Goal: Task Accomplishment & Management: Manage account settings

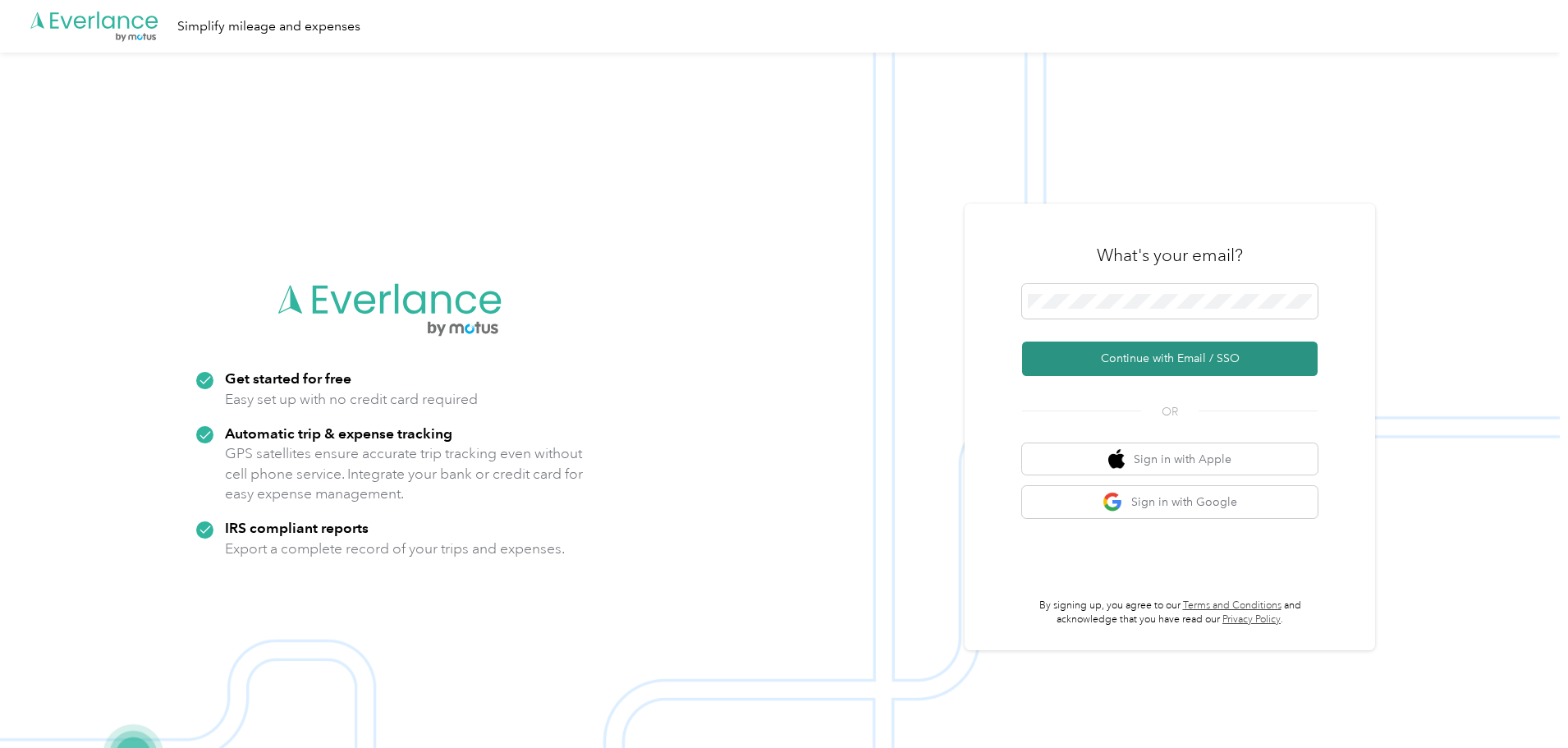
click at [1157, 371] on button "Continue with Email / SSO" at bounding box center [1169, 358] width 295 height 34
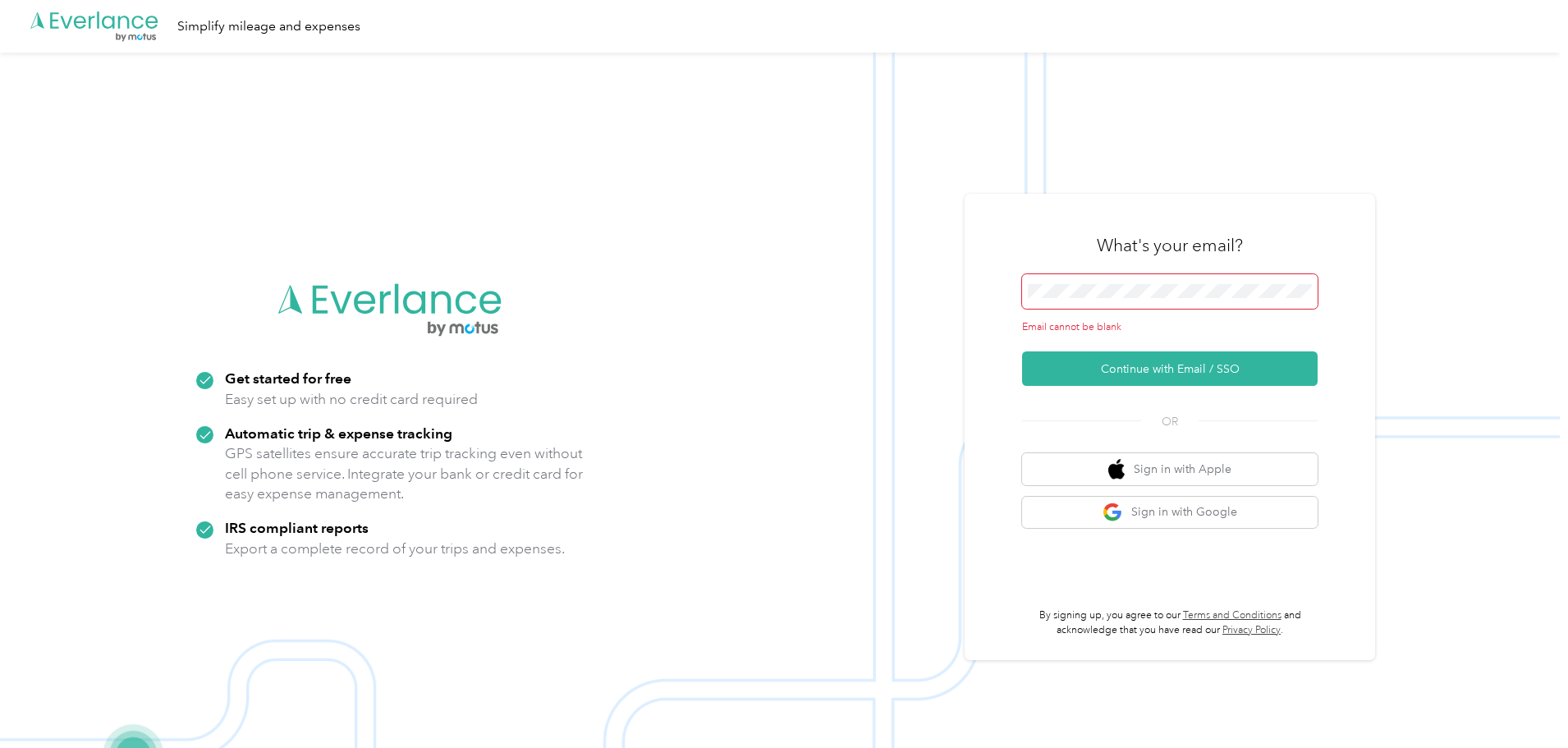
click at [1106, 272] on div "What's your email?" at bounding box center [1169, 245] width 295 height 57
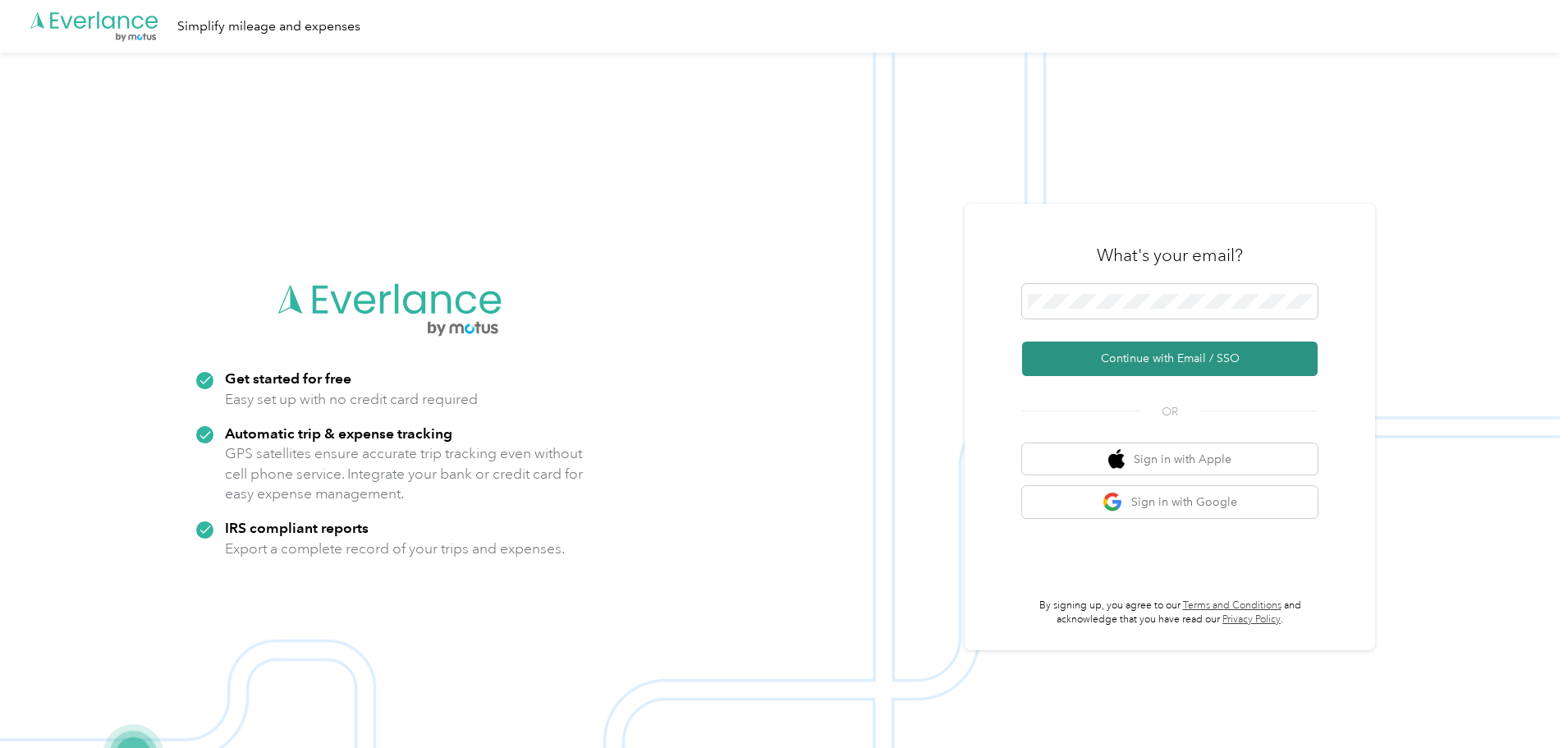
click at [1132, 348] on button "Continue with Email / SSO" at bounding box center [1169, 358] width 295 height 34
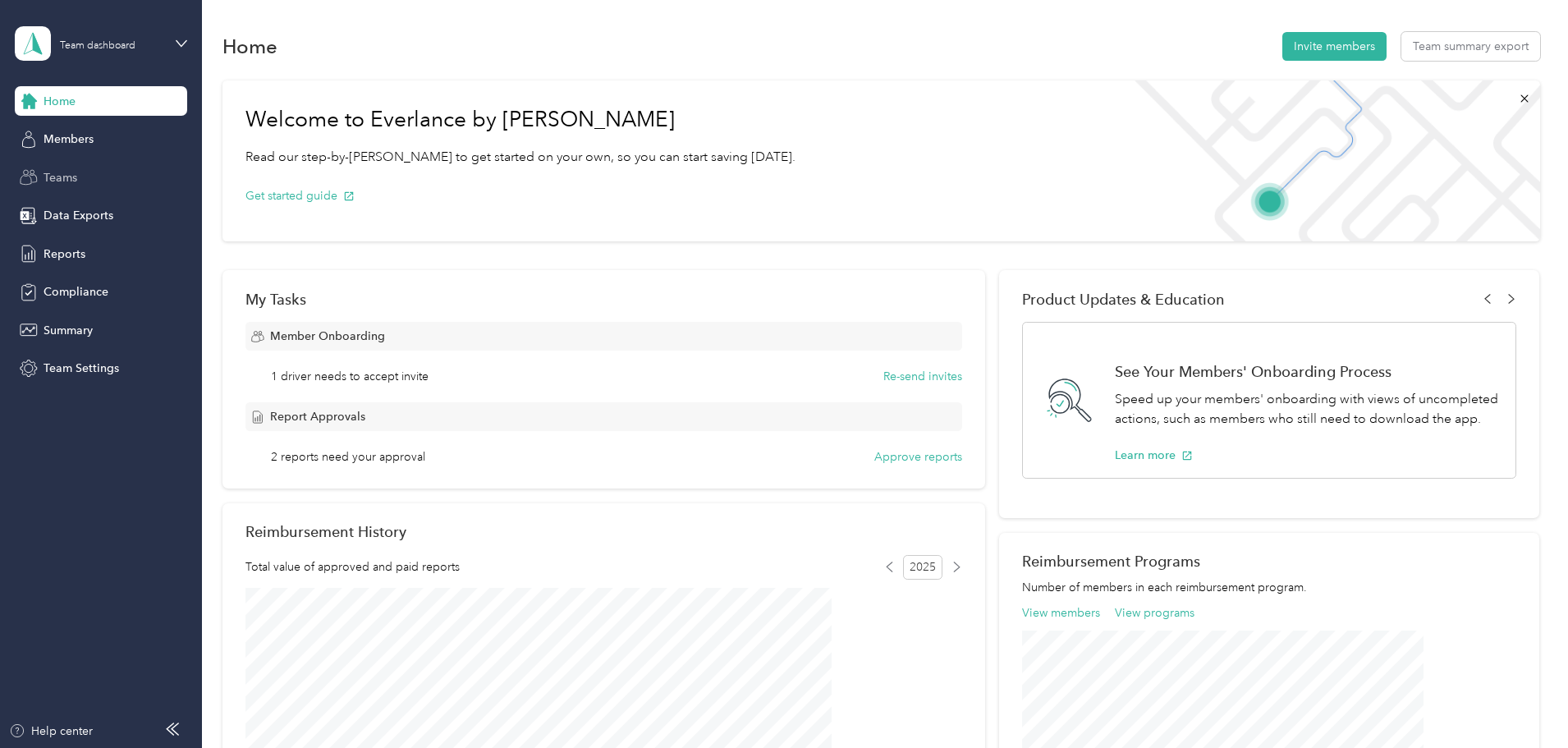
click at [70, 174] on span "Teams" at bounding box center [60, 178] width 34 height 18
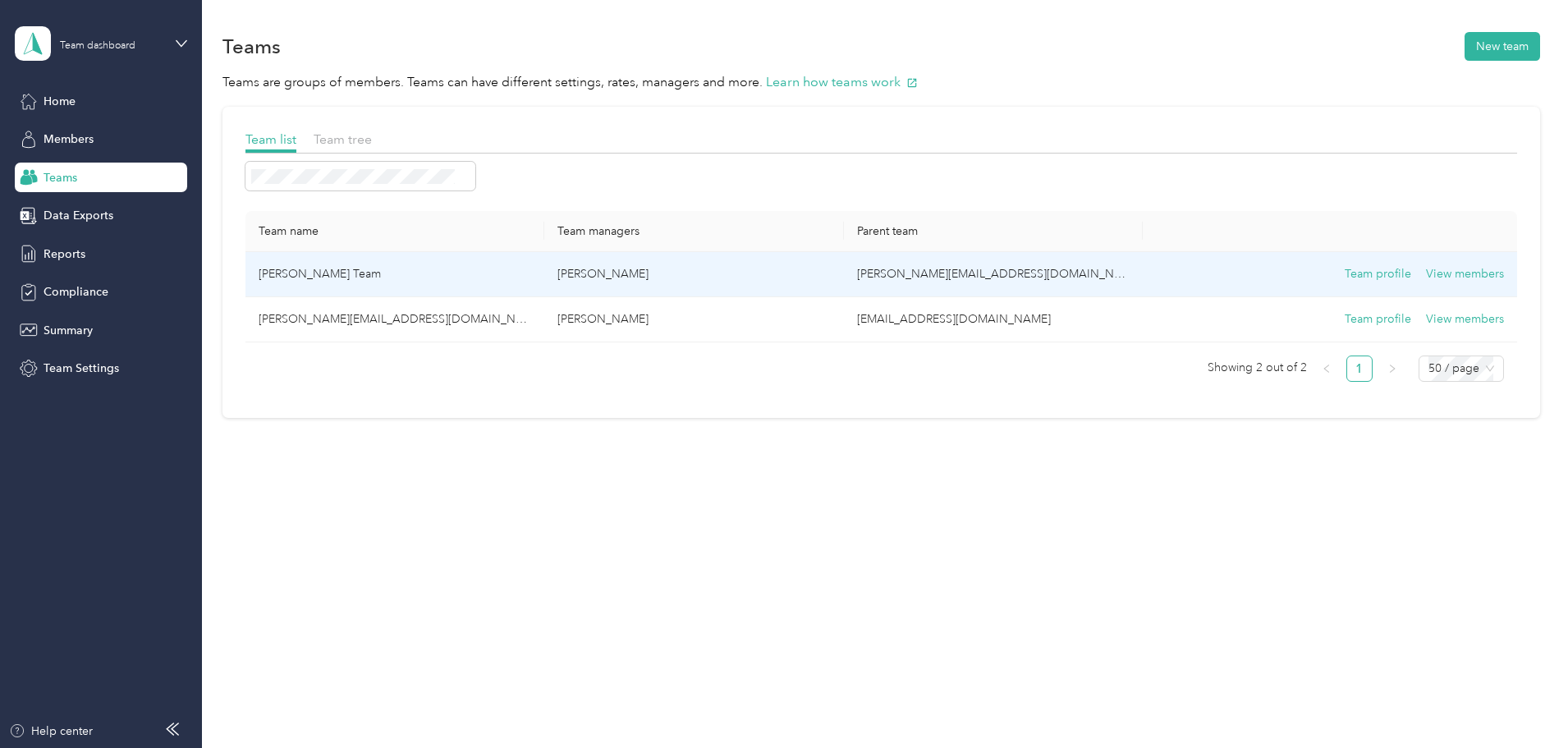
click at [482, 278] on td "Dwight Benjamin Team" at bounding box center [395, 275] width 299 height 45
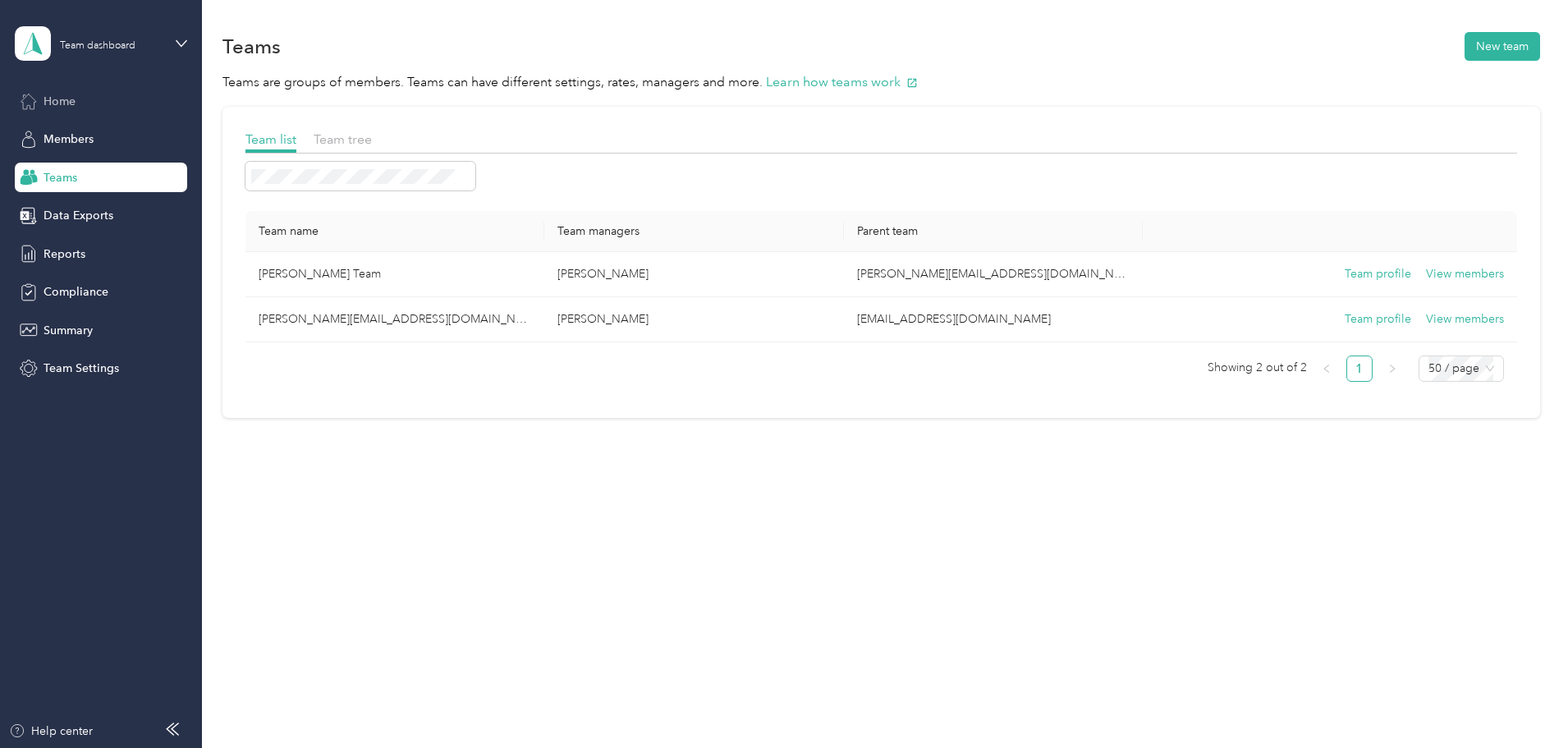
click at [60, 100] on span "Home" at bounding box center [60, 102] width 32 height 18
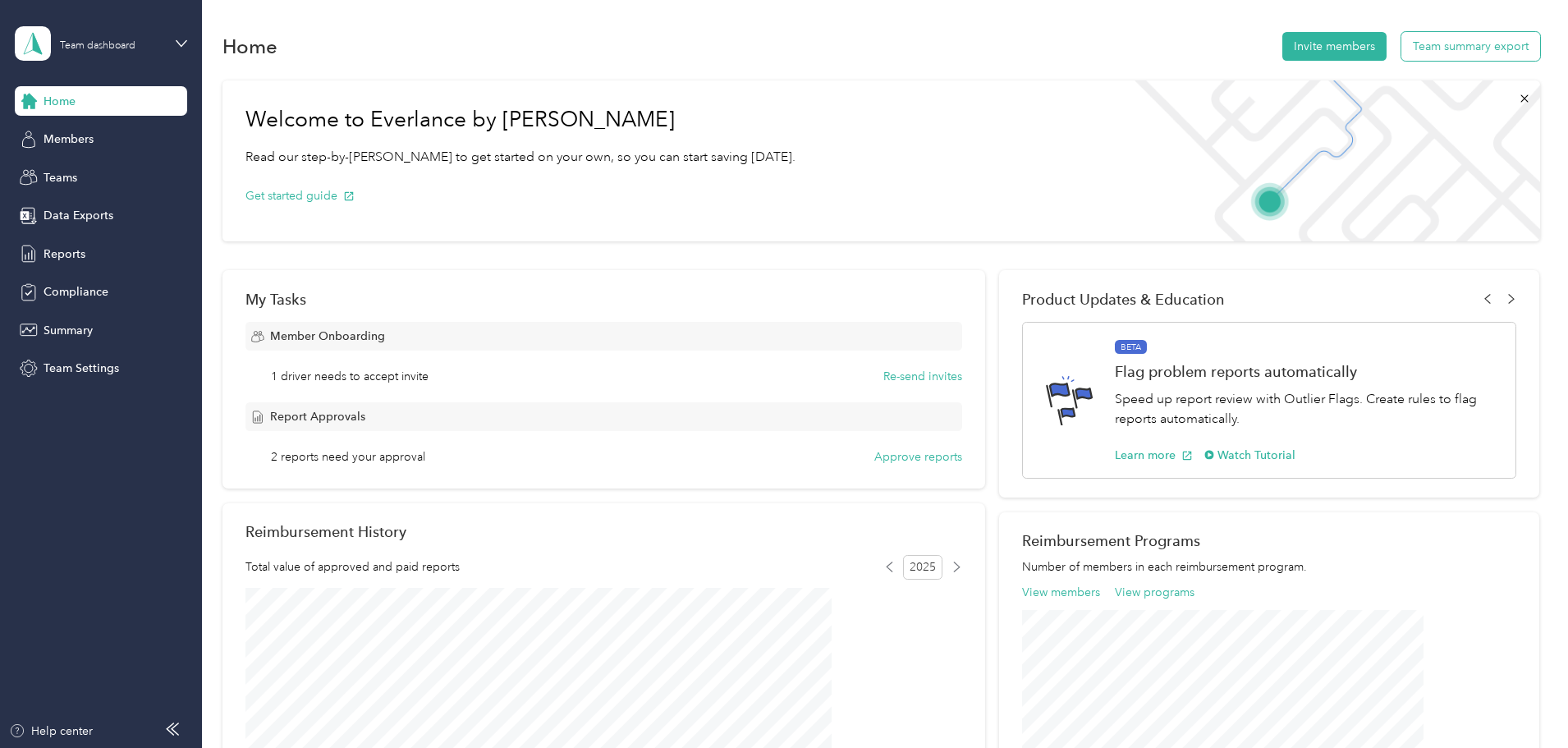
click at [1401, 39] on button "Team summary export" at bounding box center [1470, 46] width 138 height 29
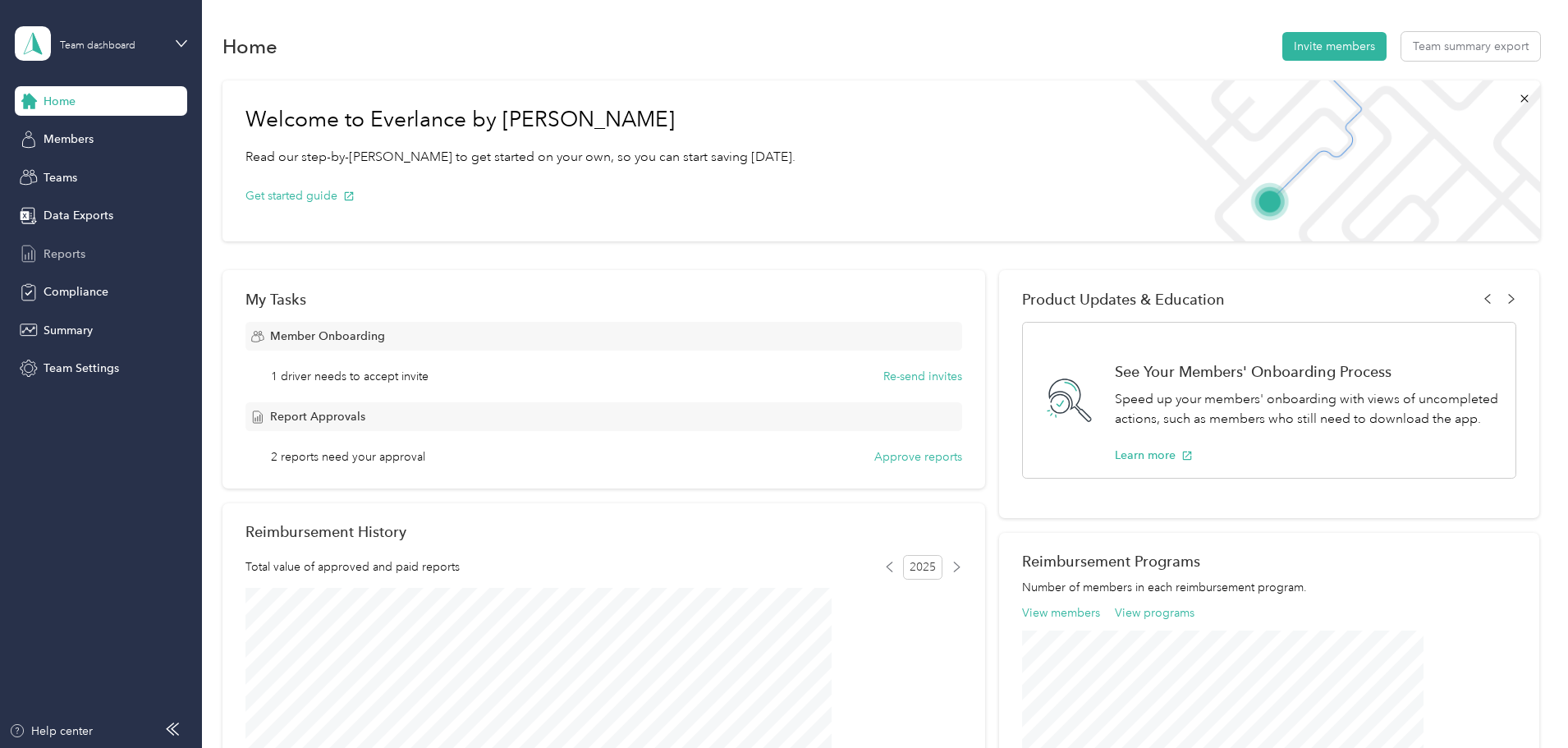
click at [55, 249] on span "Reports" at bounding box center [65, 254] width 42 height 18
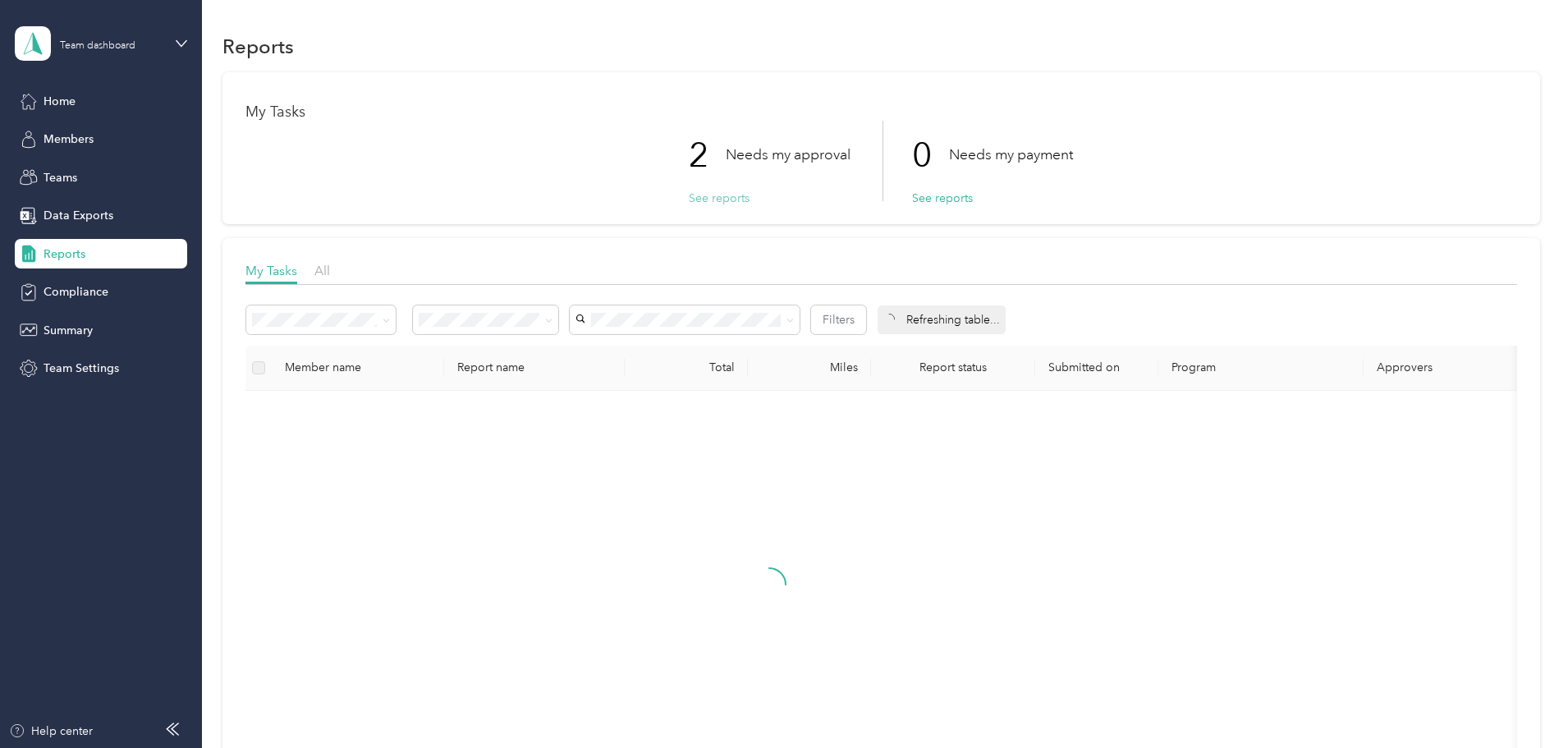
click at [708, 200] on button "See reports" at bounding box center [719, 198] width 60 height 18
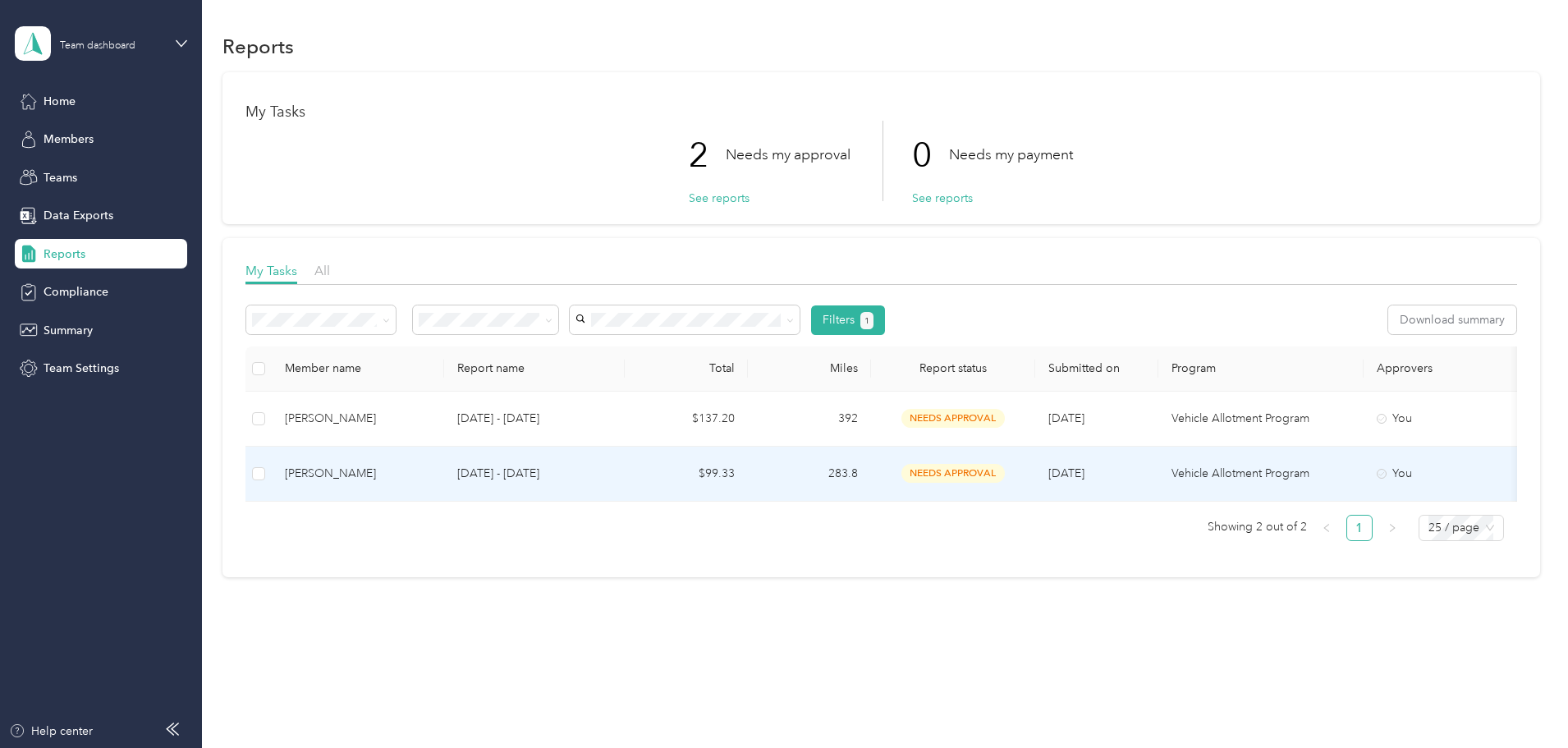
click at [414, 472] on div "Dwight Benjamin" at bounding box center [357, 474] width 146 height 18
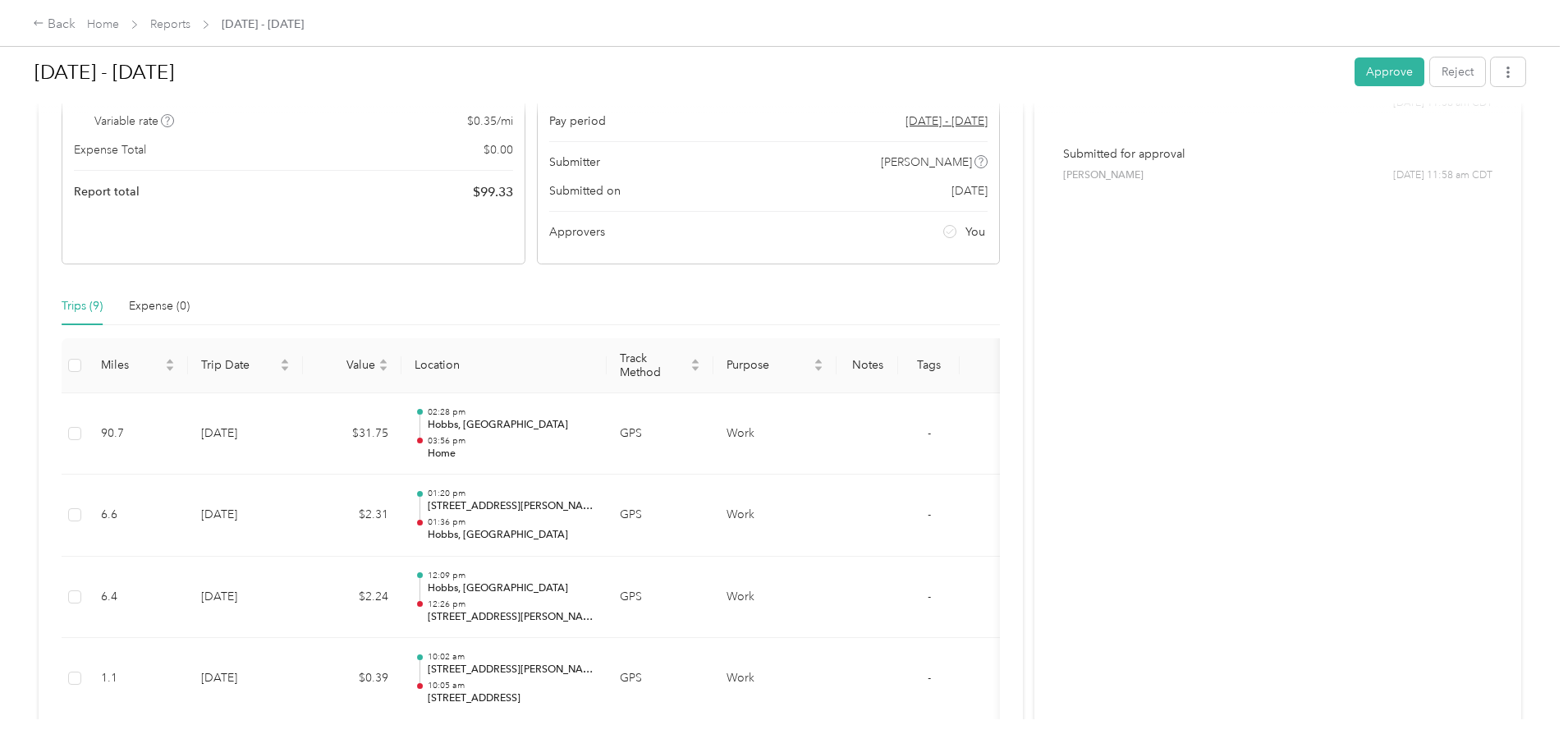
scroll to position [86, 0]
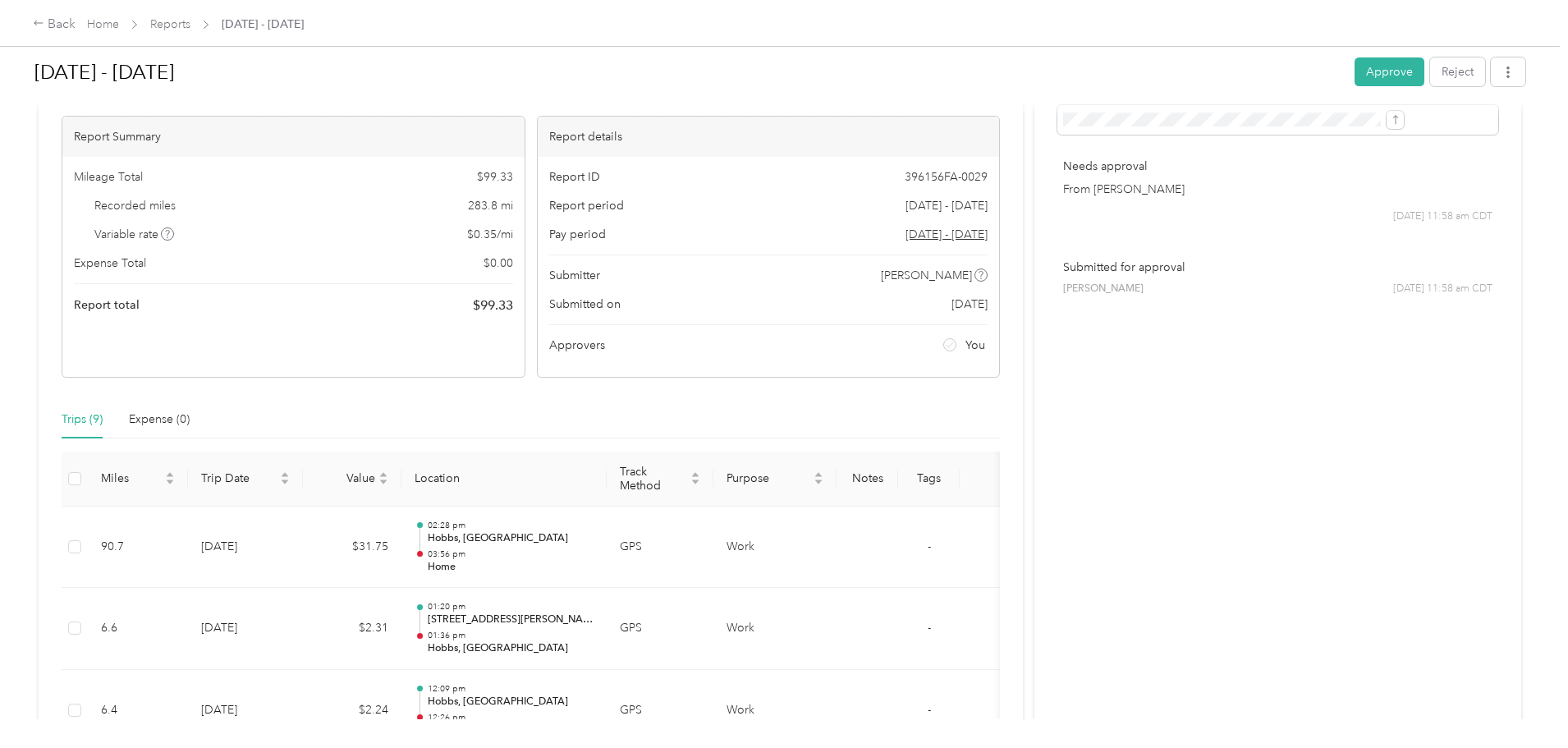
click at [1354, 65] on button "Approve" at bounding box center [1388, 71] width 70 height 29
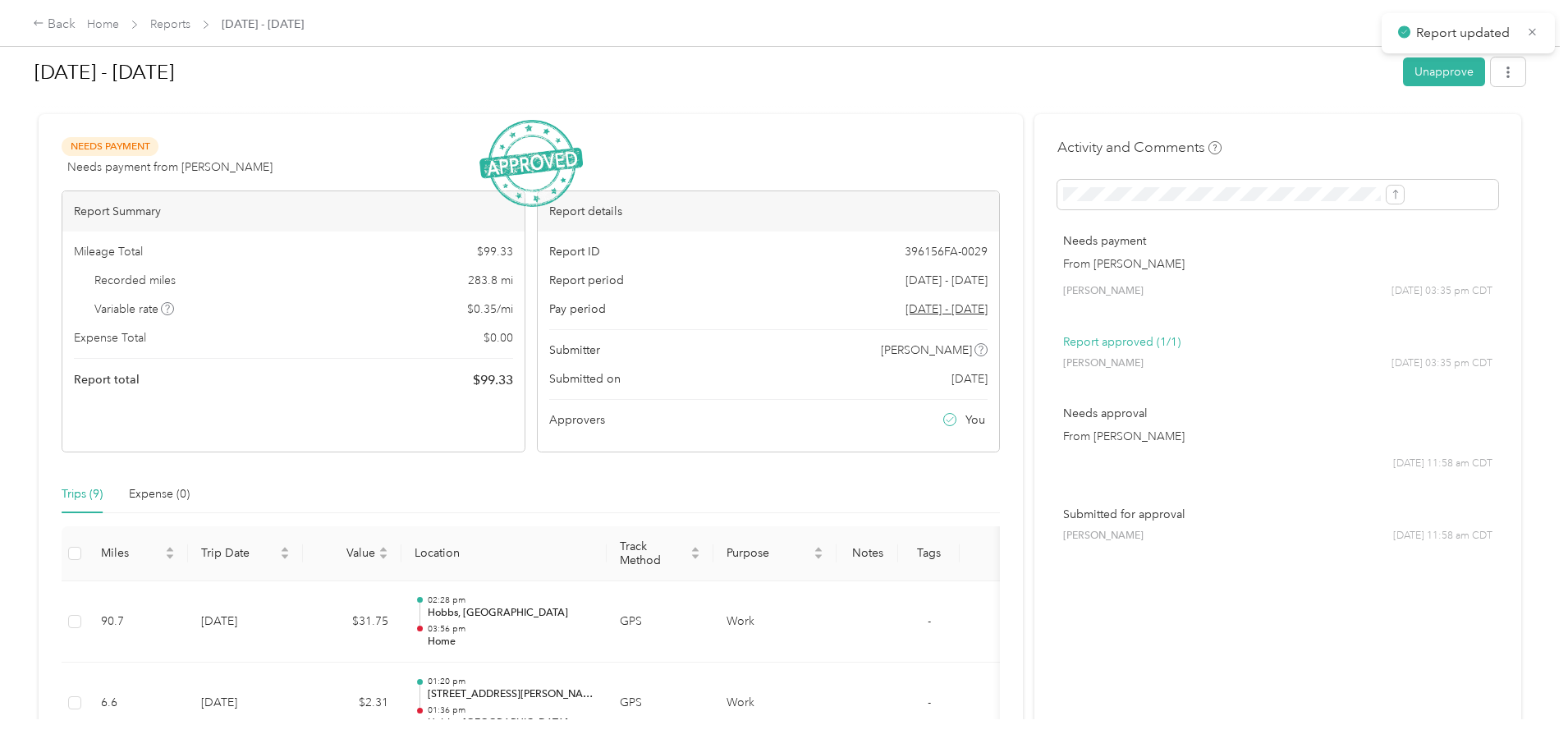
scroll to position [0, 0]
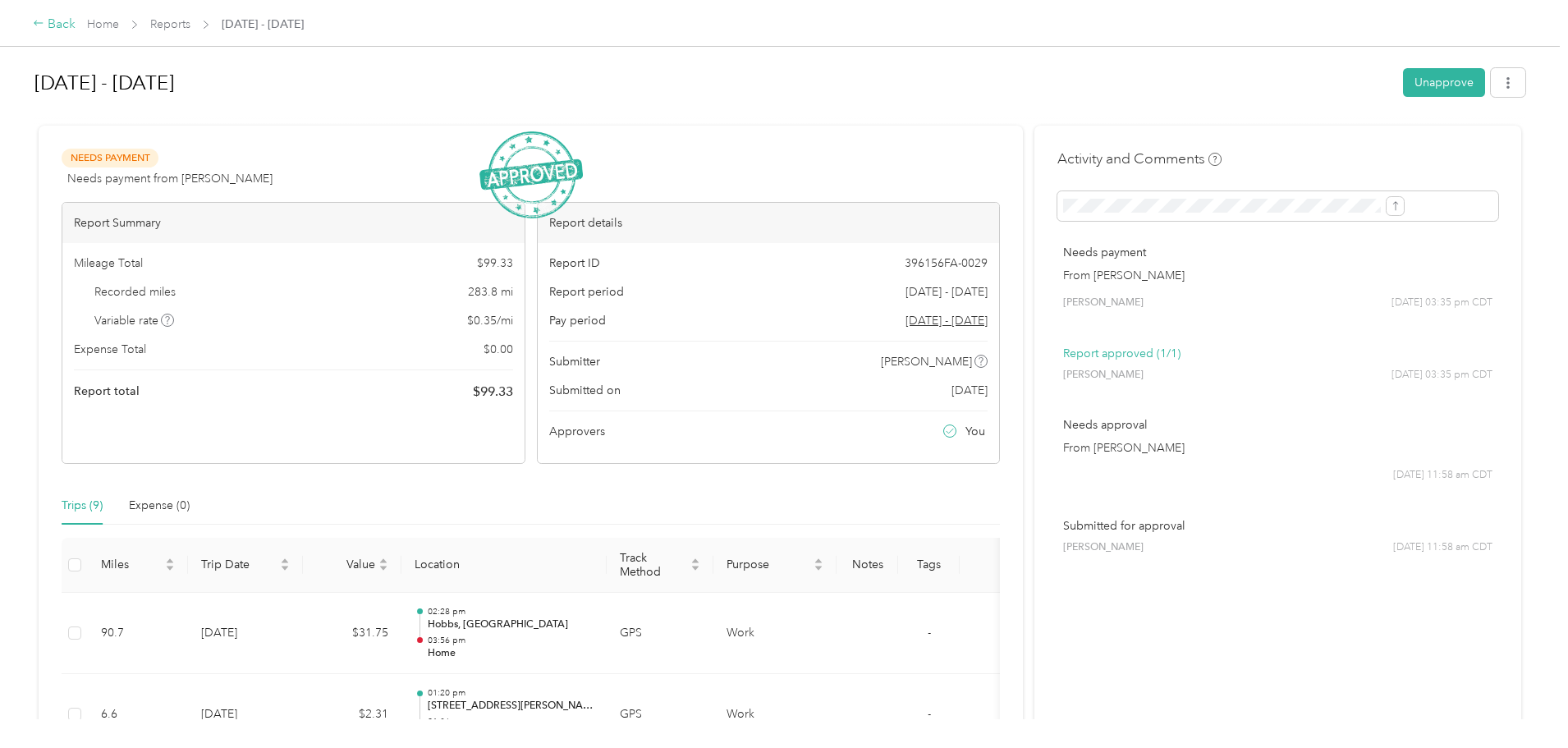
click at [76, 24] on div "Back" at bounding box center [54, 24] width 43 height 19
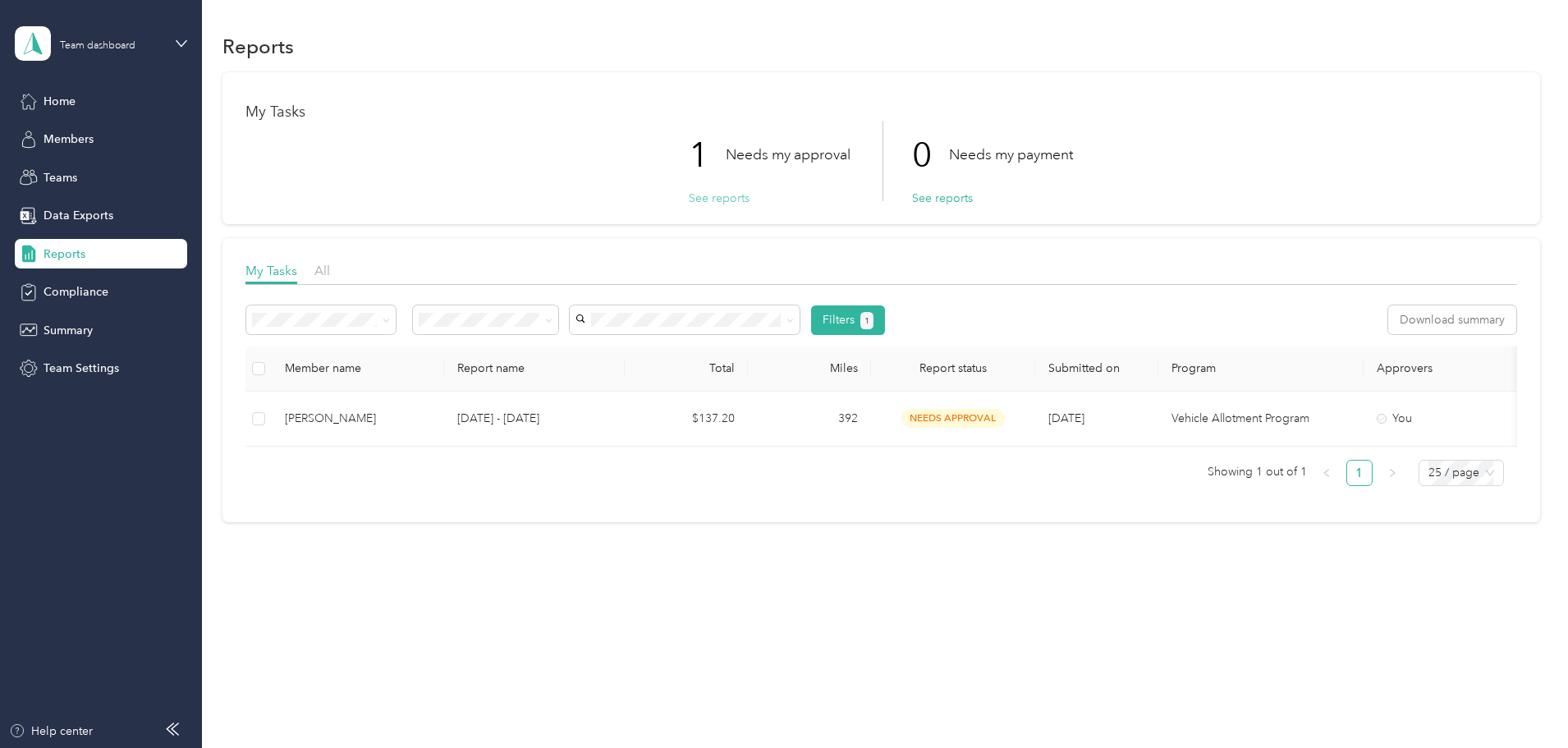
click at [740, 195] on button "See reports" at bounding box center [719, 198] width 60 height 18
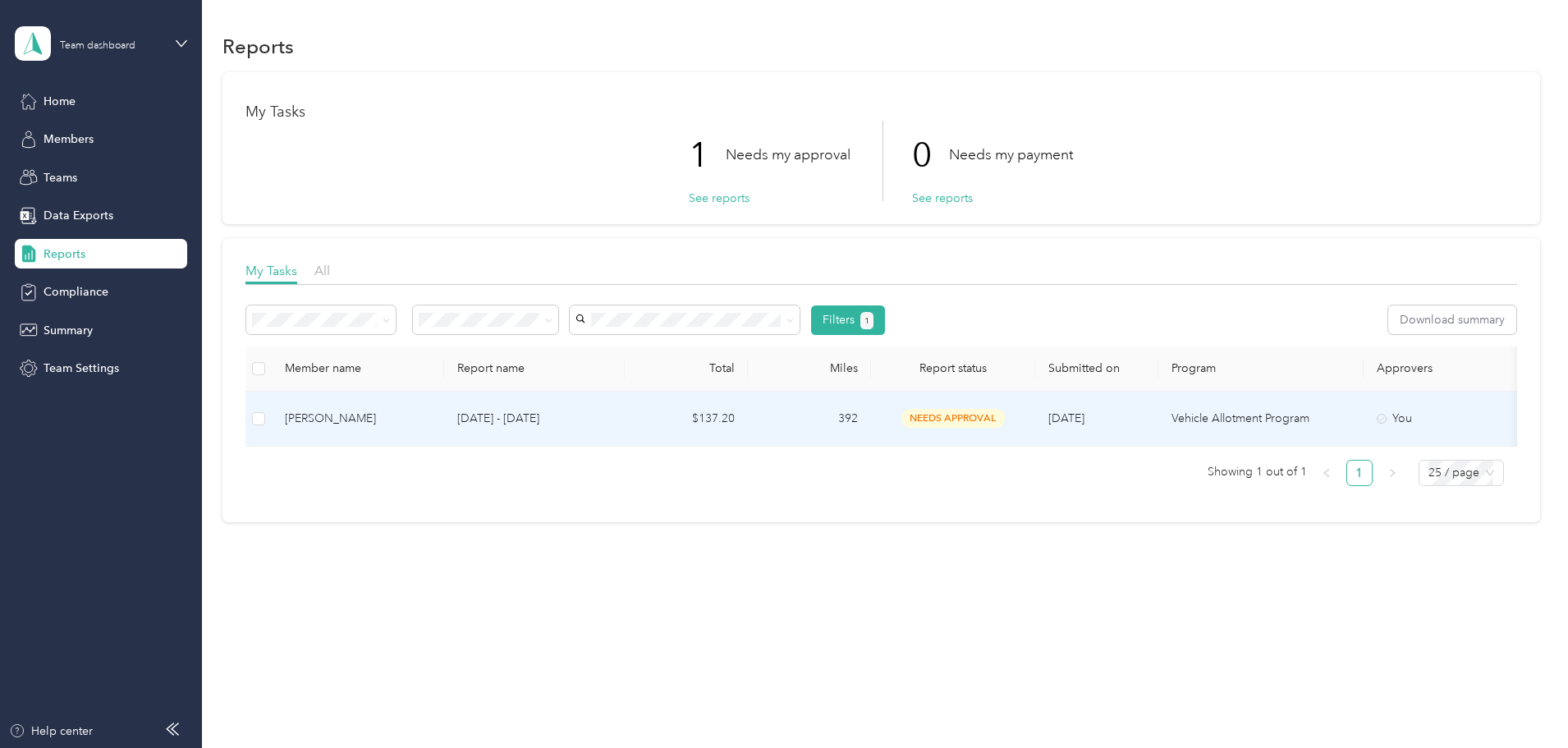
click at [607, 417] on p "Aug 11 - 24, 2025" at bounding box center [534, 419] width 154 height 18
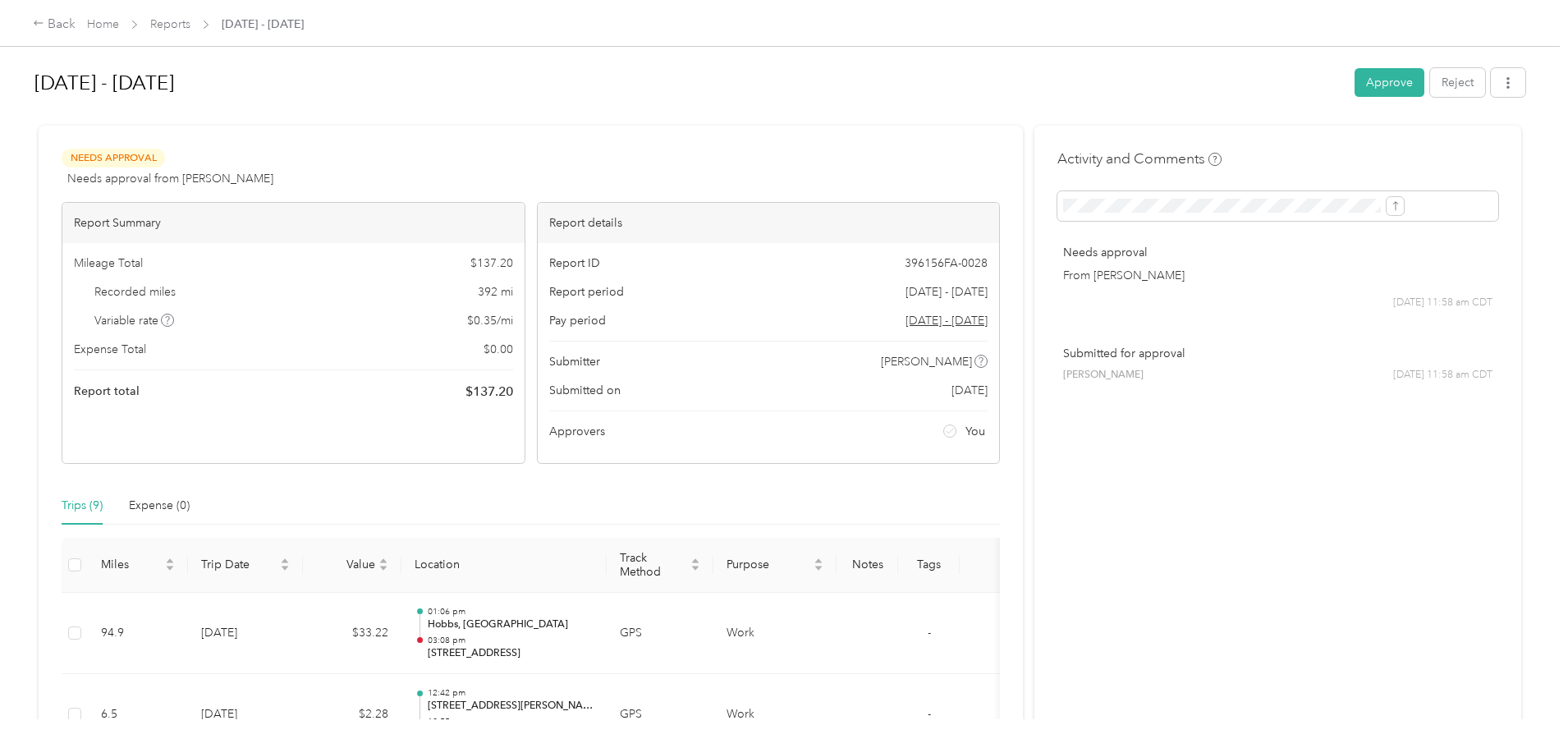
click at [1354, 71] on button "Approve" at bounding box center [1388, 82] width 70 height 29
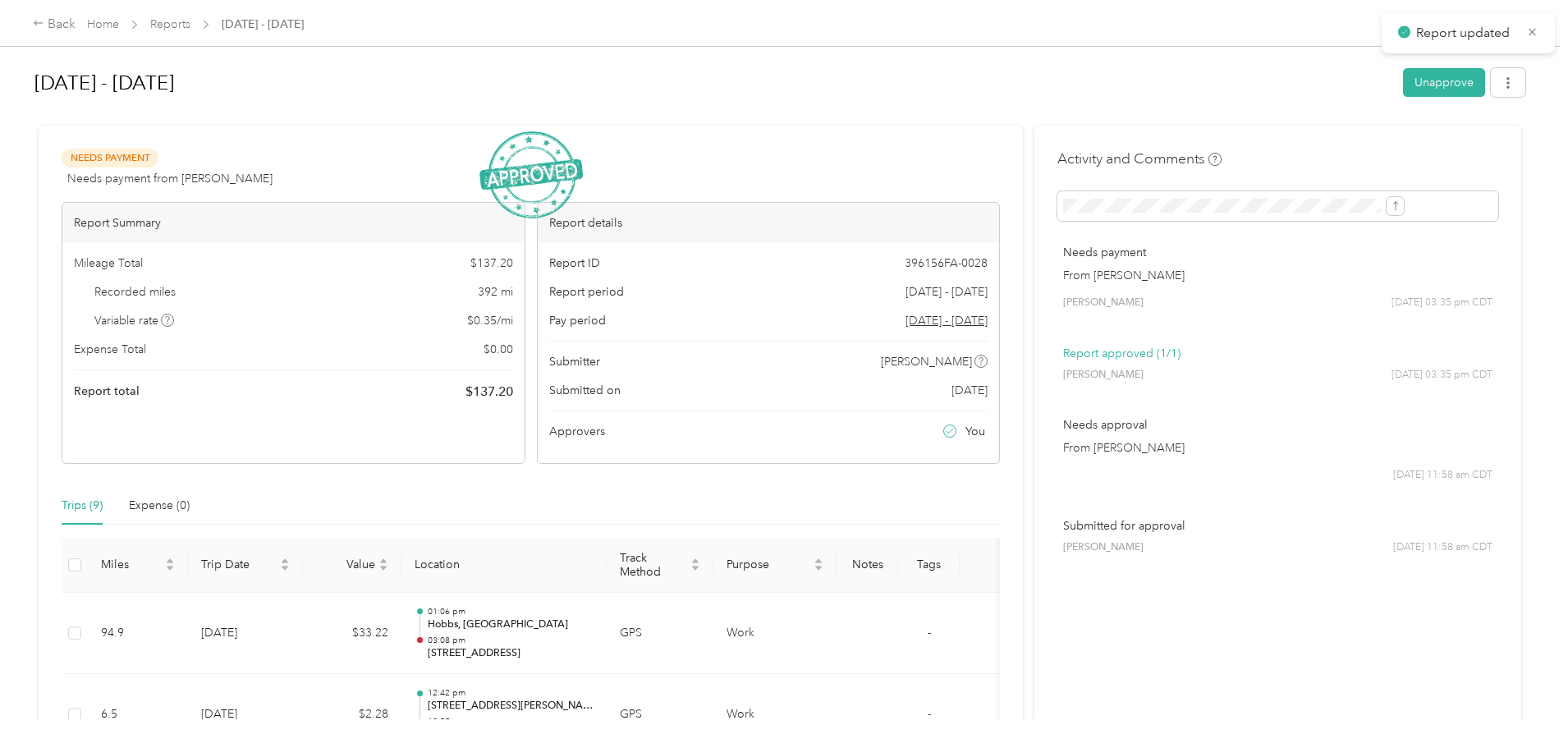
click at [191, 34] on div "Back Home Reports Aug 11 - 24, 2025" at bounding box center [784, 23] width 1568 height 46
click at [76, 22] on div "Back" at bounding box center [54, 24] width 43 height 19
